Goal: Task Accomplishment & Management: Manage account settings

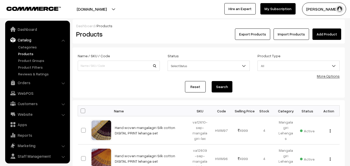
scroll to position [13, 0]
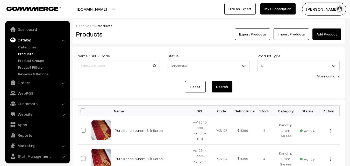
click at [26, 28] on link "Dashboard" at bounding box center [37, 29] width 62 height 9
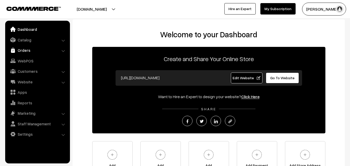
click at [24, 48] on link "Orders" at bounding box center [37, 50] width 62 height 9
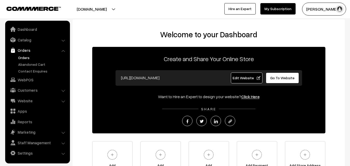
click at [24, 57] on link "Orders" at bounding box center [42, 57] width 51 height 5
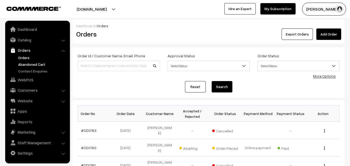
click at [25, 64] on link "Abandoned Cart" at bounding box center [42, 64] width 51 height 5
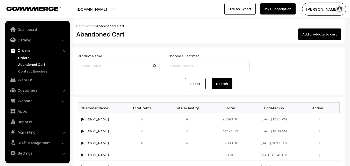
click at [24, 58] on link "Orders" at bounding box center [42, 57] width 51 height 5
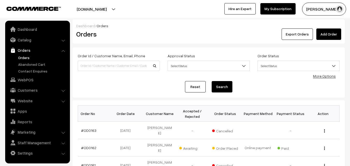
click at [31, 62] on link "Abandoned Cart" at bounding box center [42, 64] width 51 height 5
